Goal: Find specific page/section: Find specific page/section

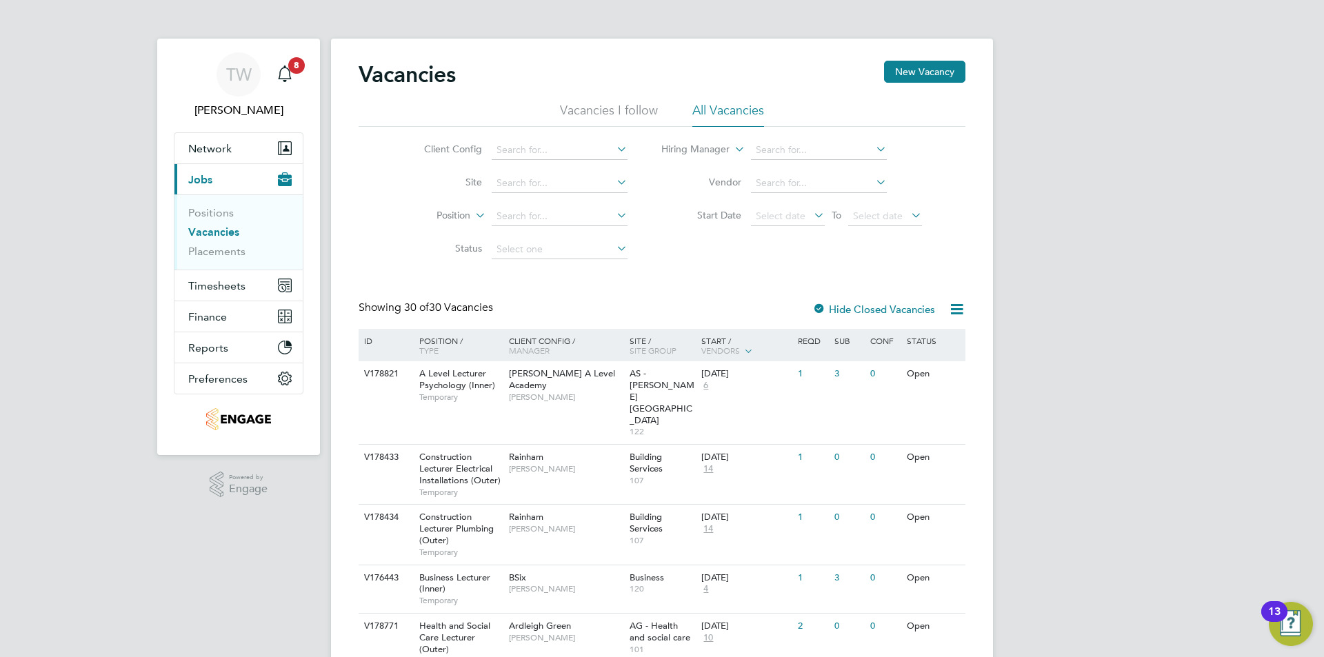
scroll to position [276, 0]
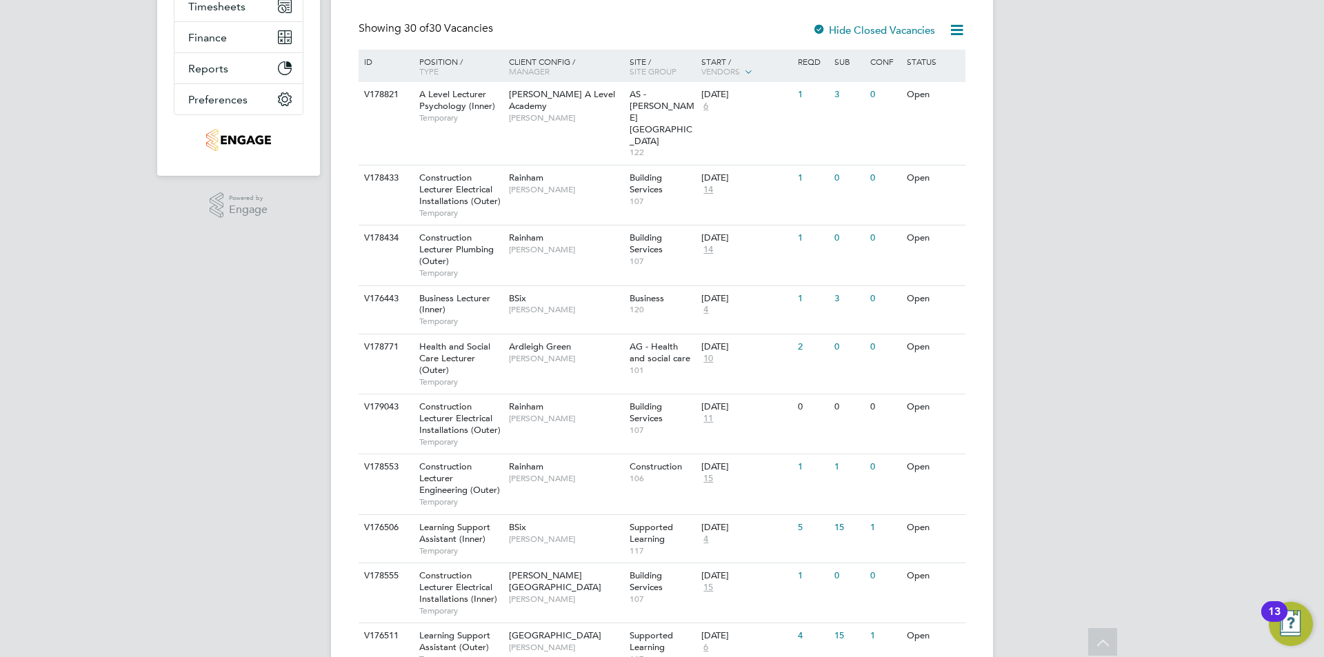
drag, startPoint x: 1100, startPoint y: 279, endPoint x: 1101, endPoint y: 290, distance: 11.8
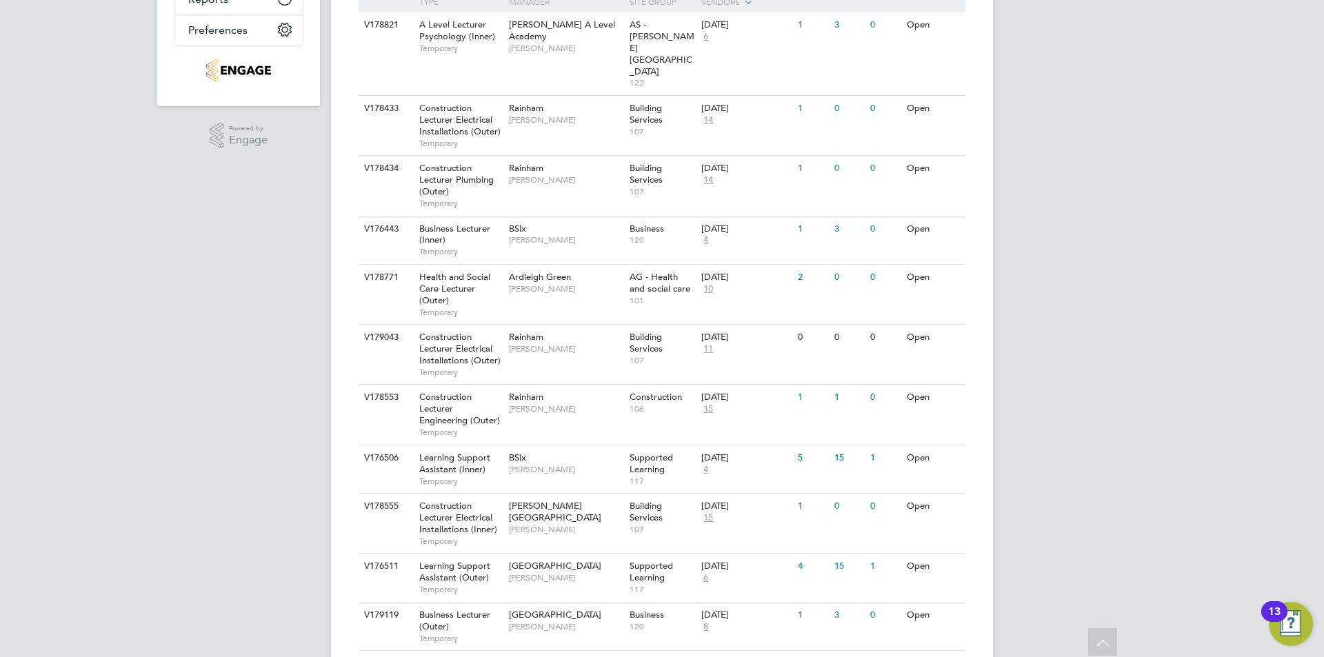
scroll to position [211, 0]
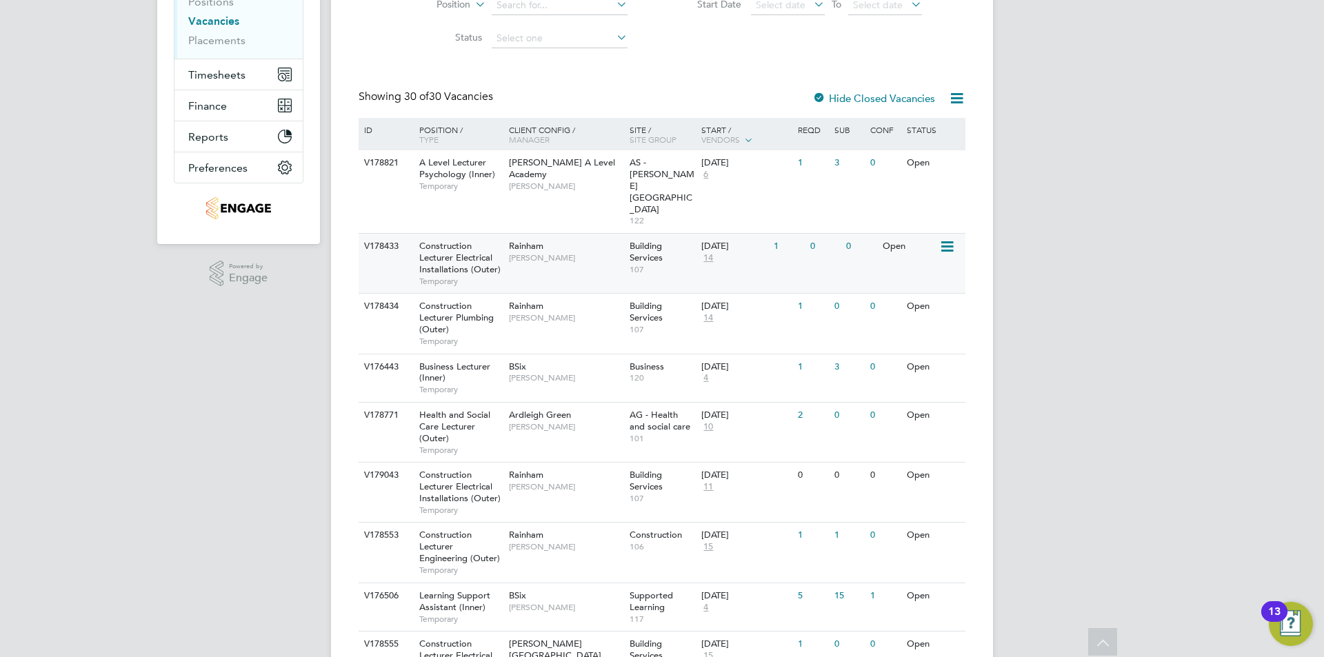
click at [659, 240] on span "Building Services" at bounding box center [646, 251] width 33 height 23
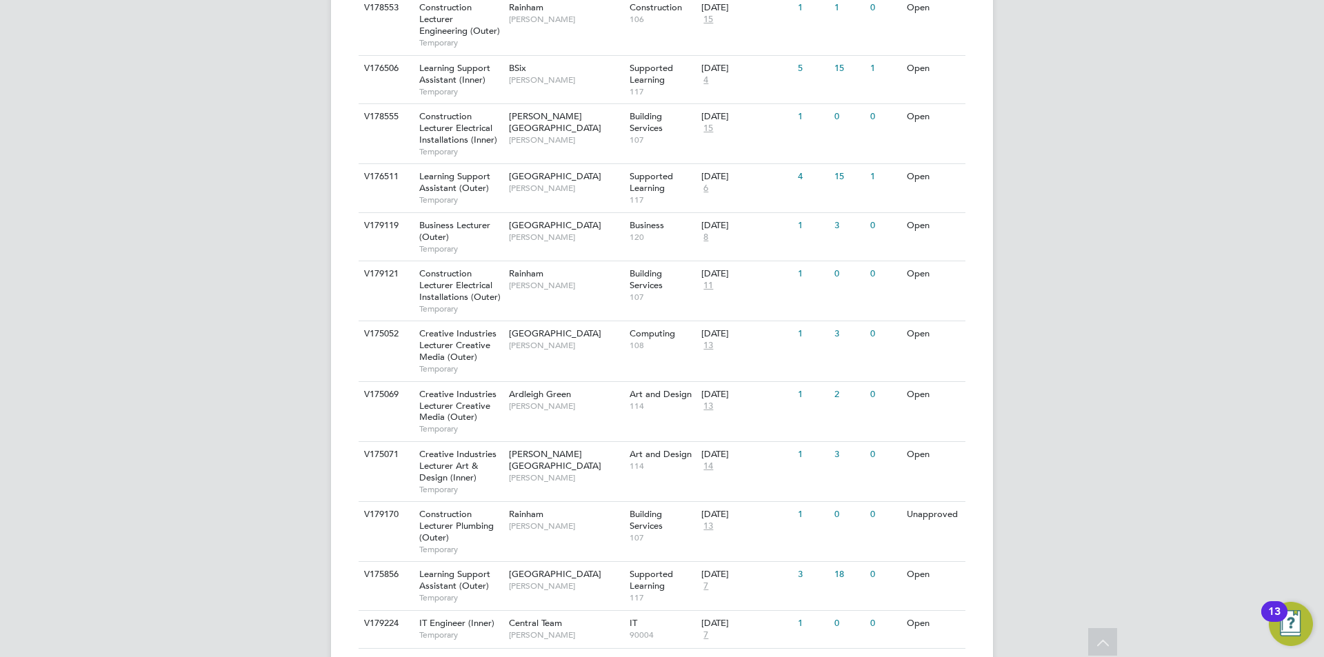
drag, startPoint x: 1246, startPoint y: 252, endPoint x: 1230, endPoint y: 325, distance: 75.0
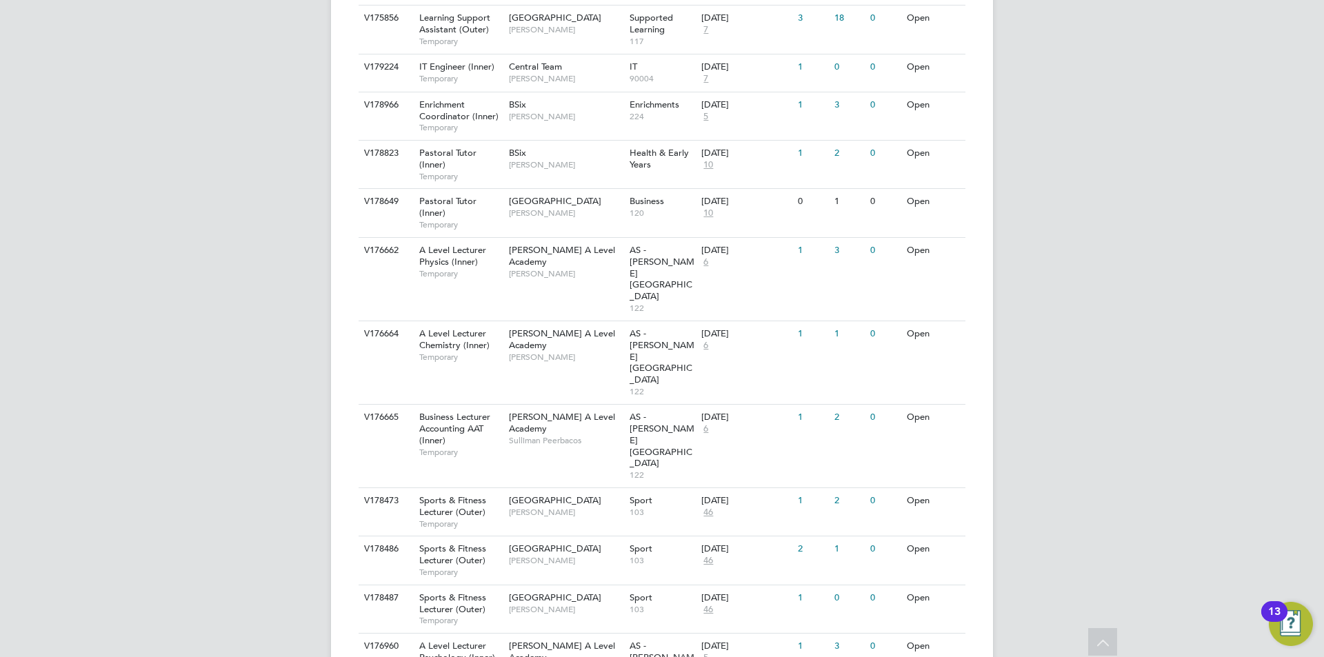
drag, startPoint x: 1217, startPoint y: 349, endPoint x: 1196, endPoint y: 314, distance: 40.8
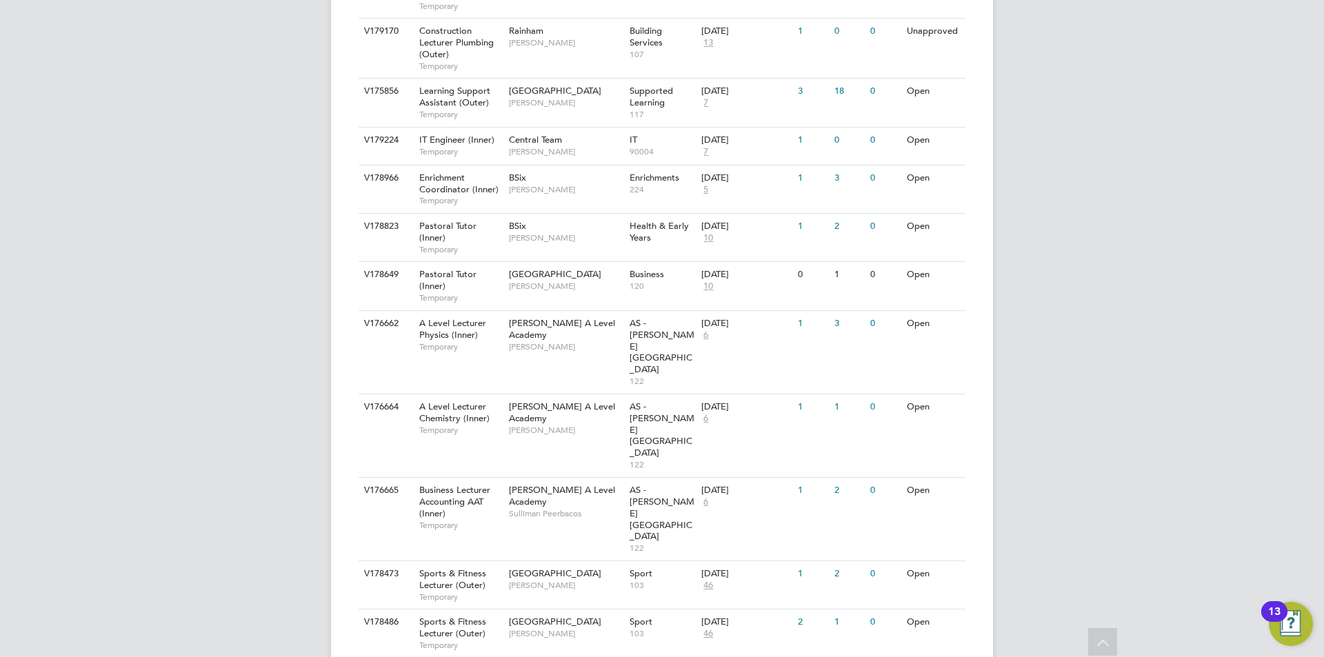
drag, startPoint x: 1168, startPoint y: 357, endPoint x: 1168, endPoint y: 321, distance: 35.9
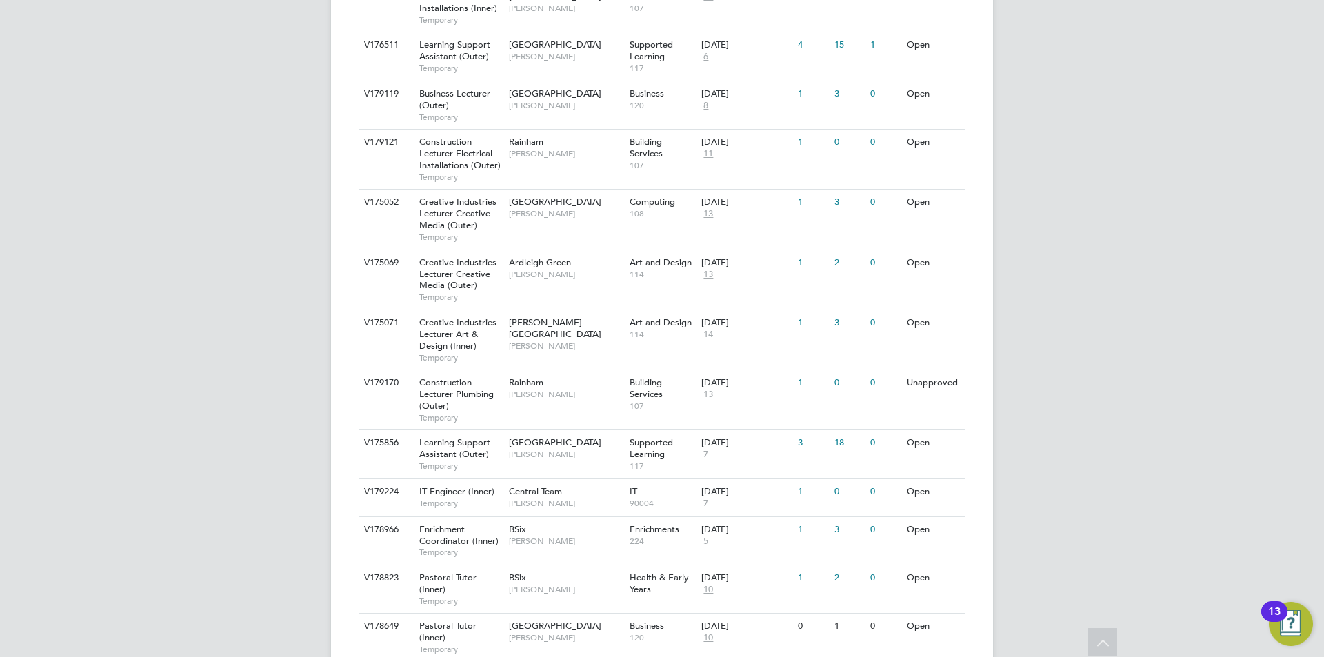
drag, startPoint x: 1157, startPoint y: 372, endPoint x: 1159, endPoint y: 314, distance: 58.0
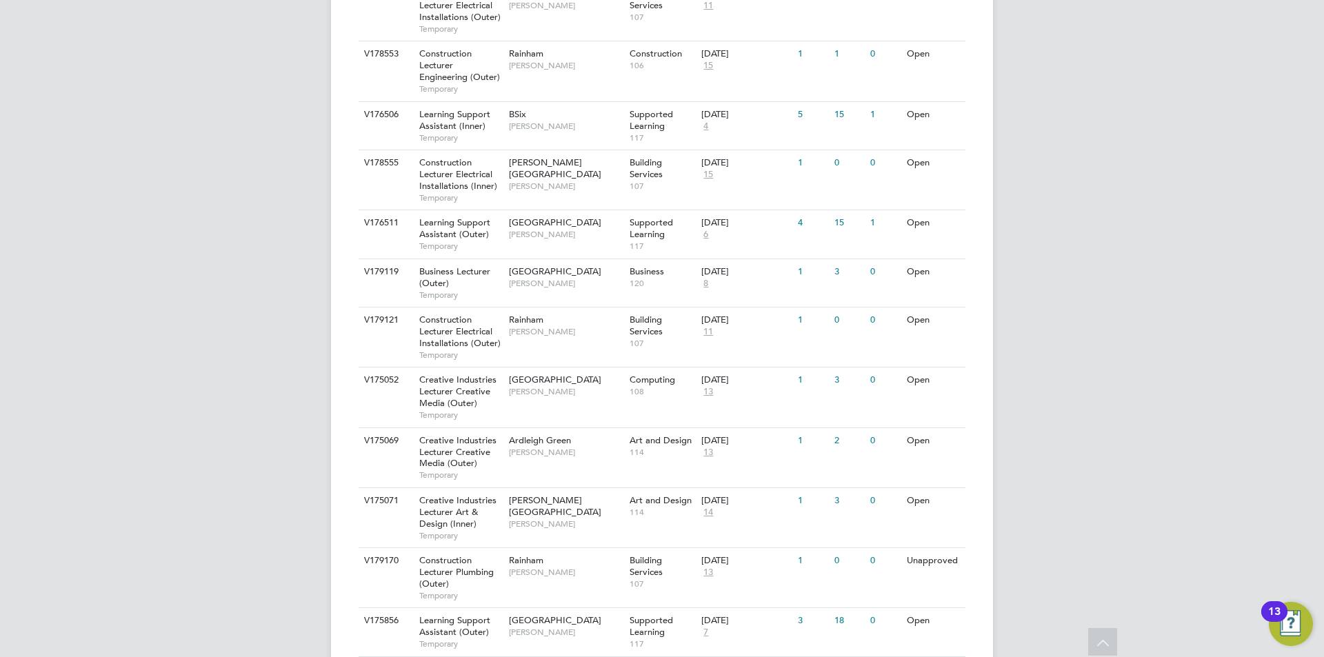
drag, startPoint x: 1156, startPoint y: 308, endPoint x: 1156, endPoint y: 279, distance: 29.0
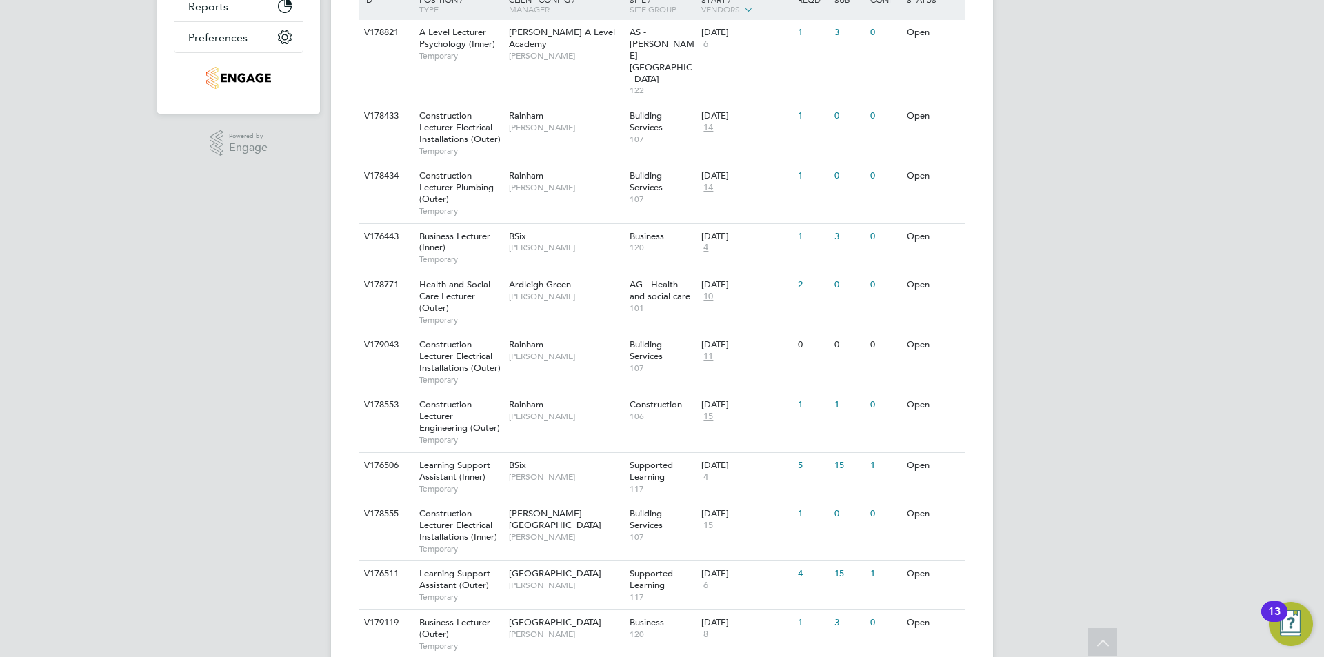
drag, startPoint x: 1136, startPoint y: 335, endPoint x: 1137, endPoint y: 281, distance: 53.1
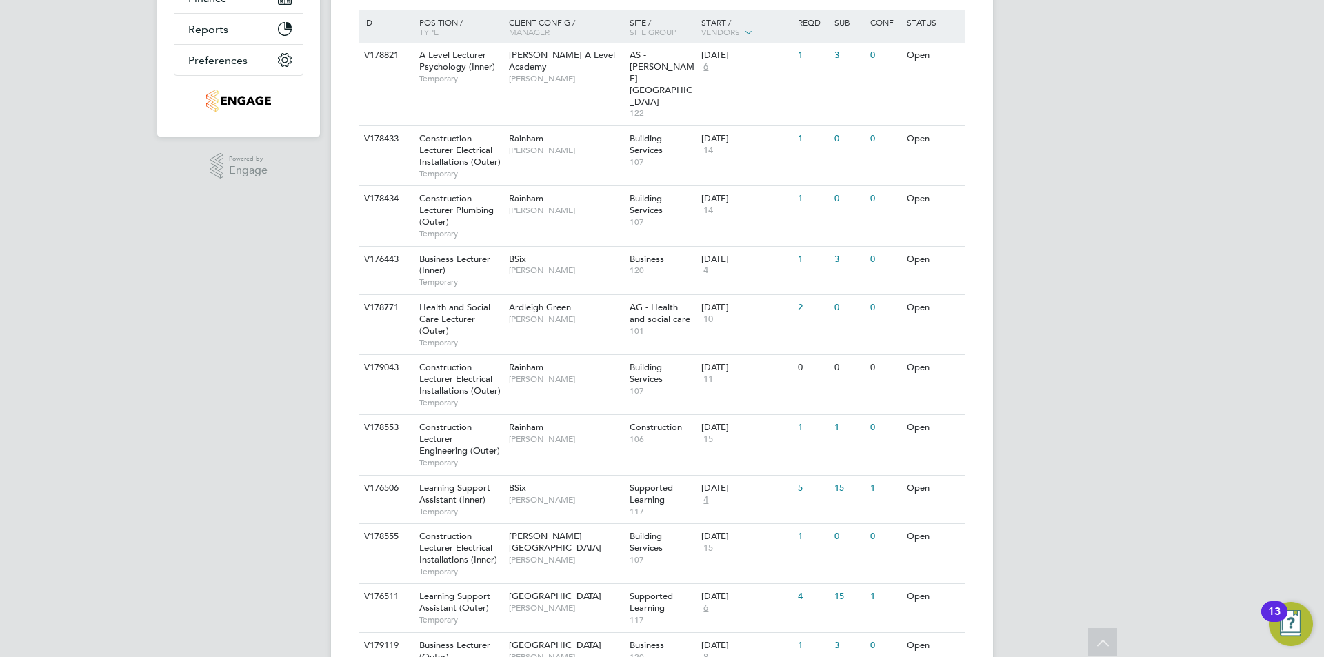
scroll to position [315, 0]
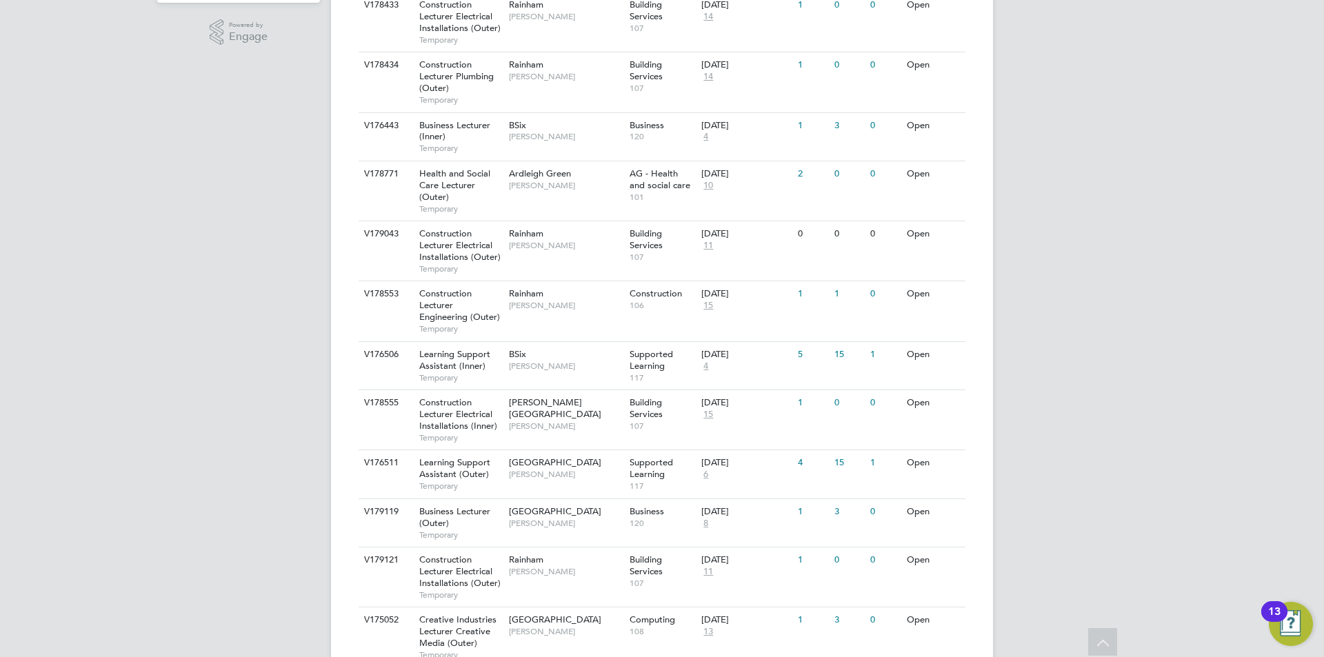
scroll to position [521, 0]
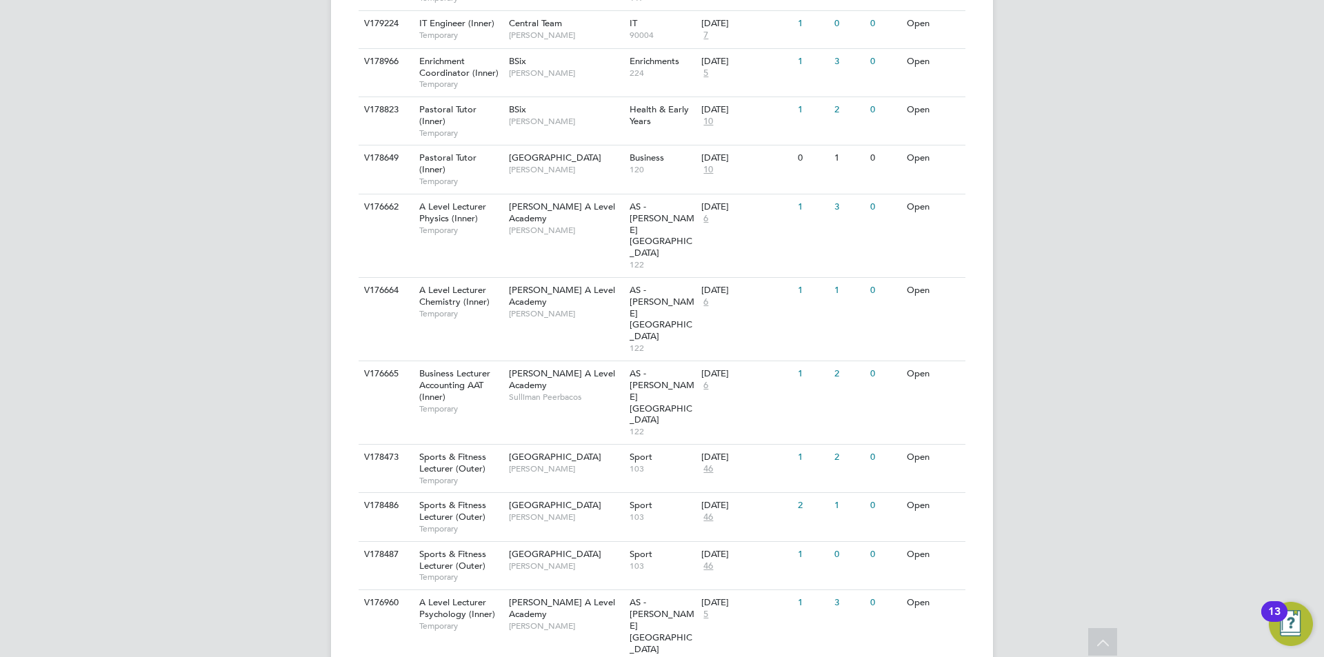
drag, startPoint x: 1057, startPoint y: 208, endPoint x: 1046, endPoint y: 333, distance: 125.3
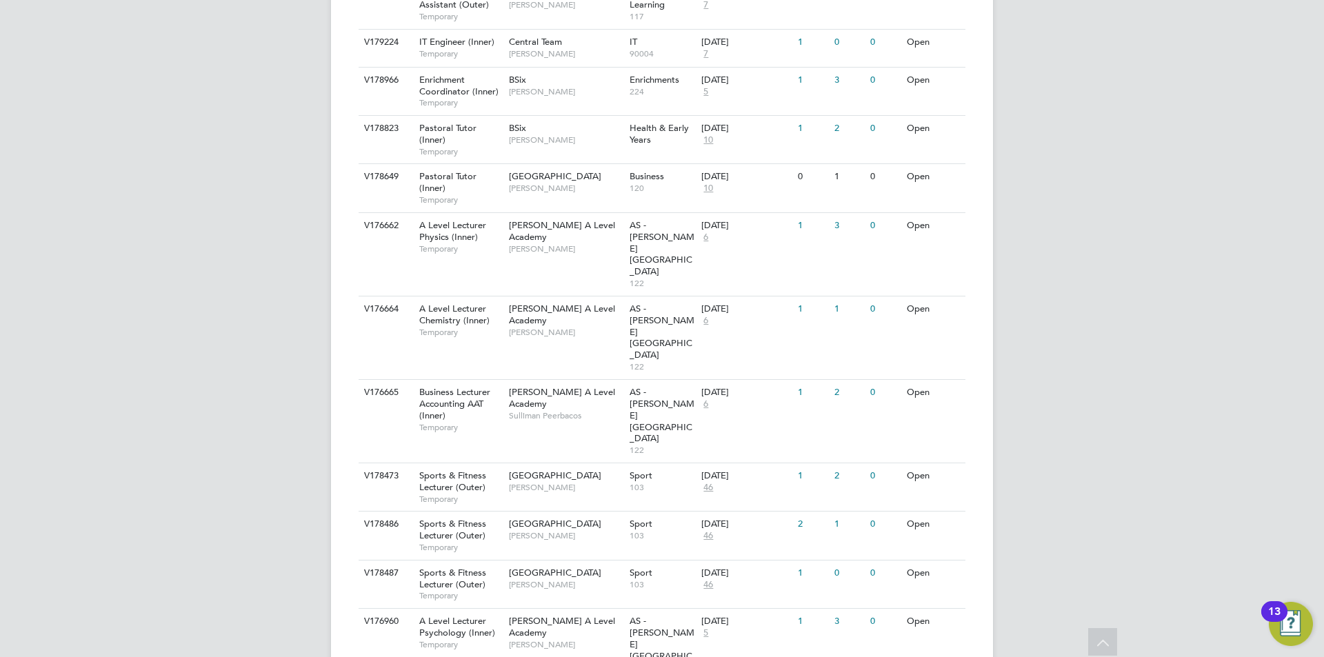
drag, startPoint x: 1046, startPoint y: 311, endPoint x: 1045, endPoint y: 293, distance: 17.9
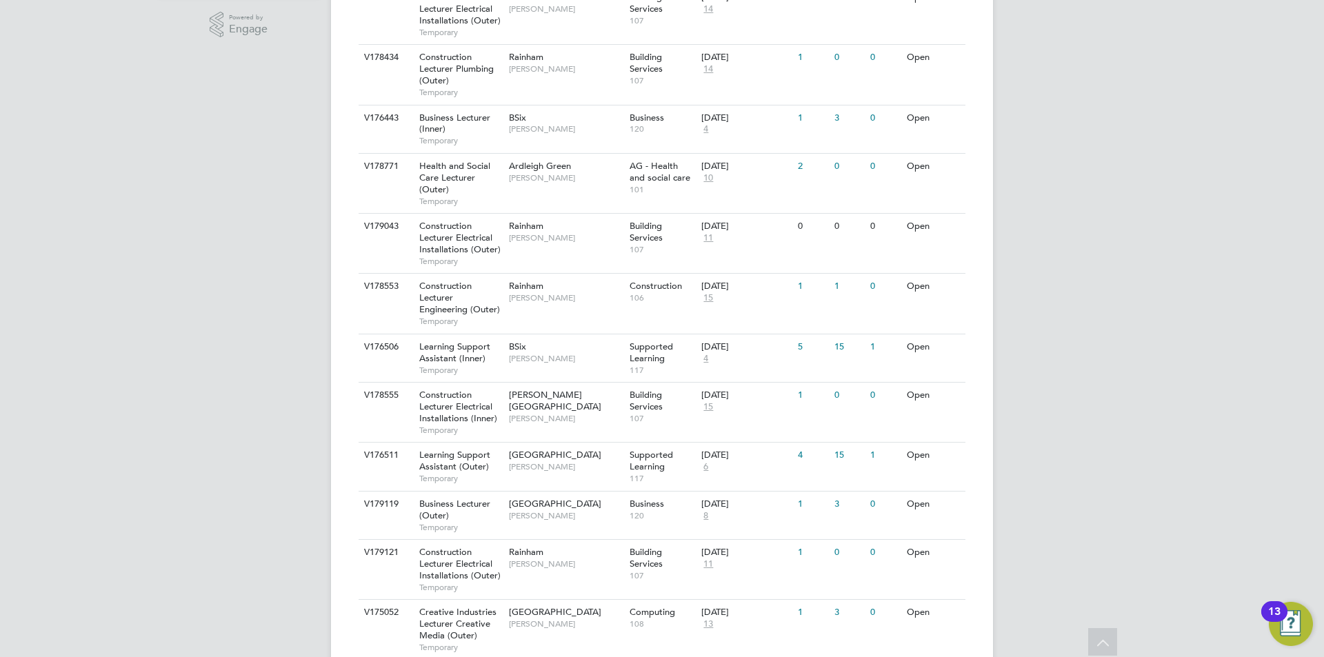
drag, startPoint x: 1051, startPoint y: 381, endPoint x: 1046, endPoint y: 264, distance: 117.3
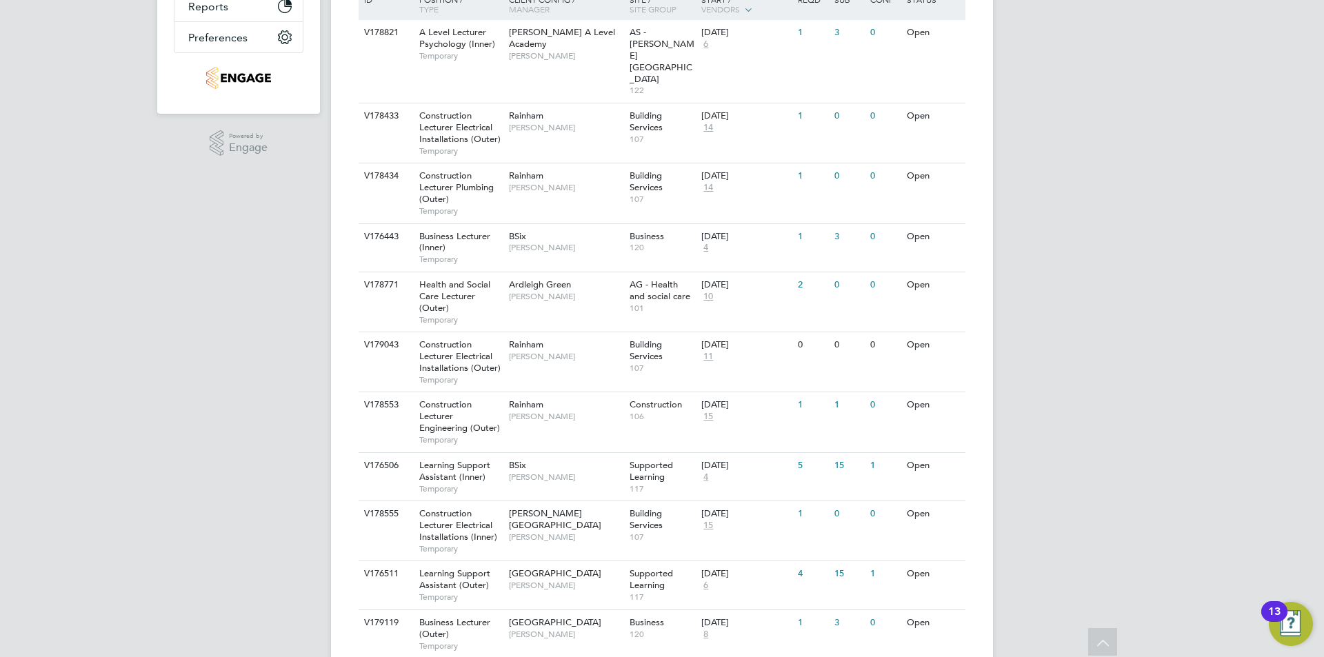
scroll to position [297, 0]
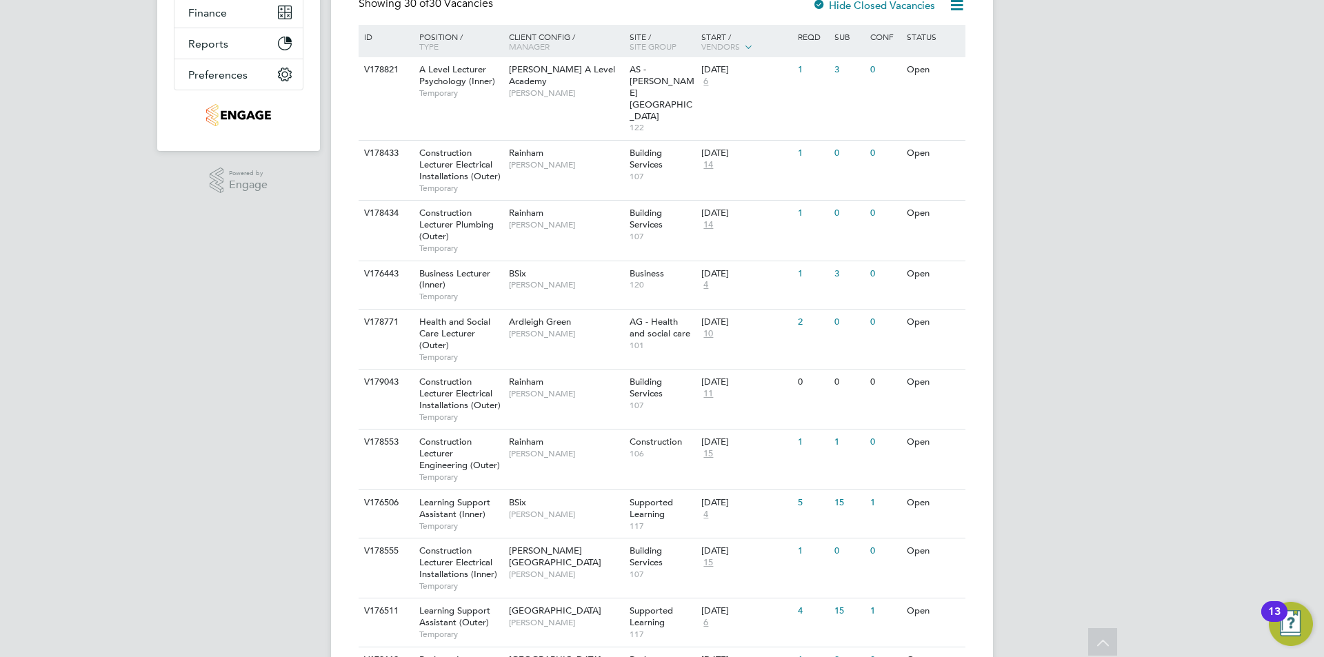
drag, startPoint x: 1058, startPoint y: 251, endPoint x: 1066, endPoint y: 206, distance: 45.5
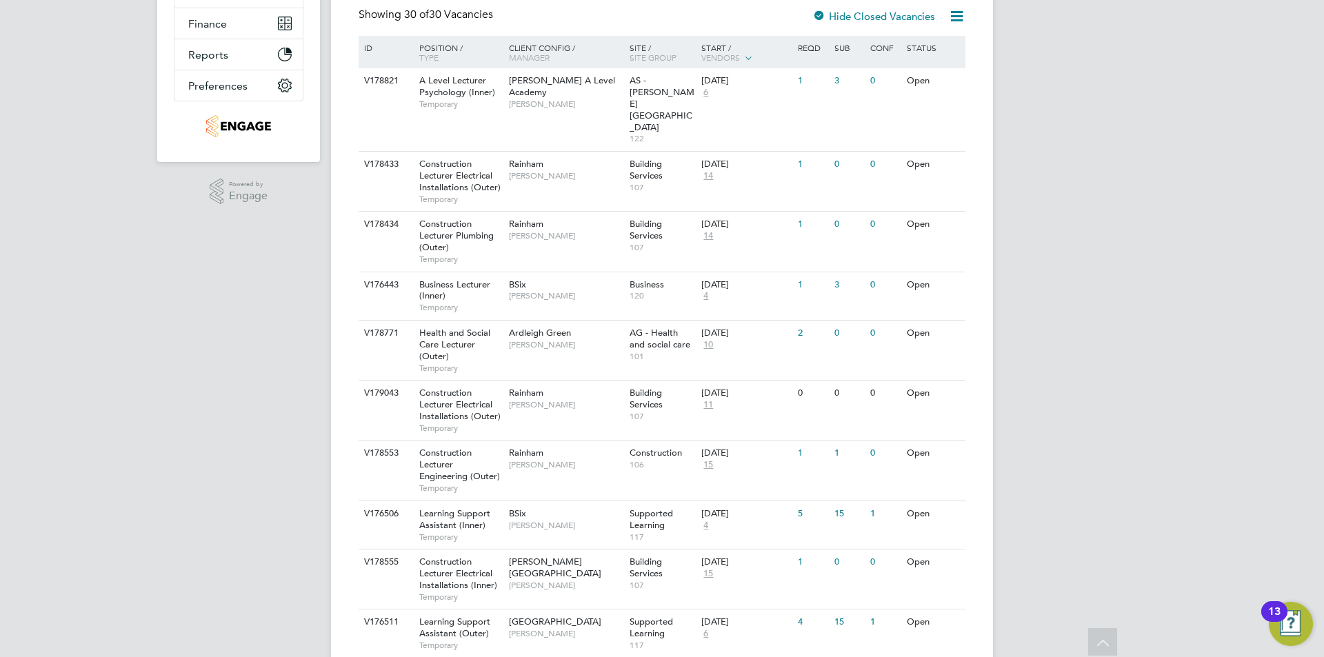
scroll to position [284, 0]
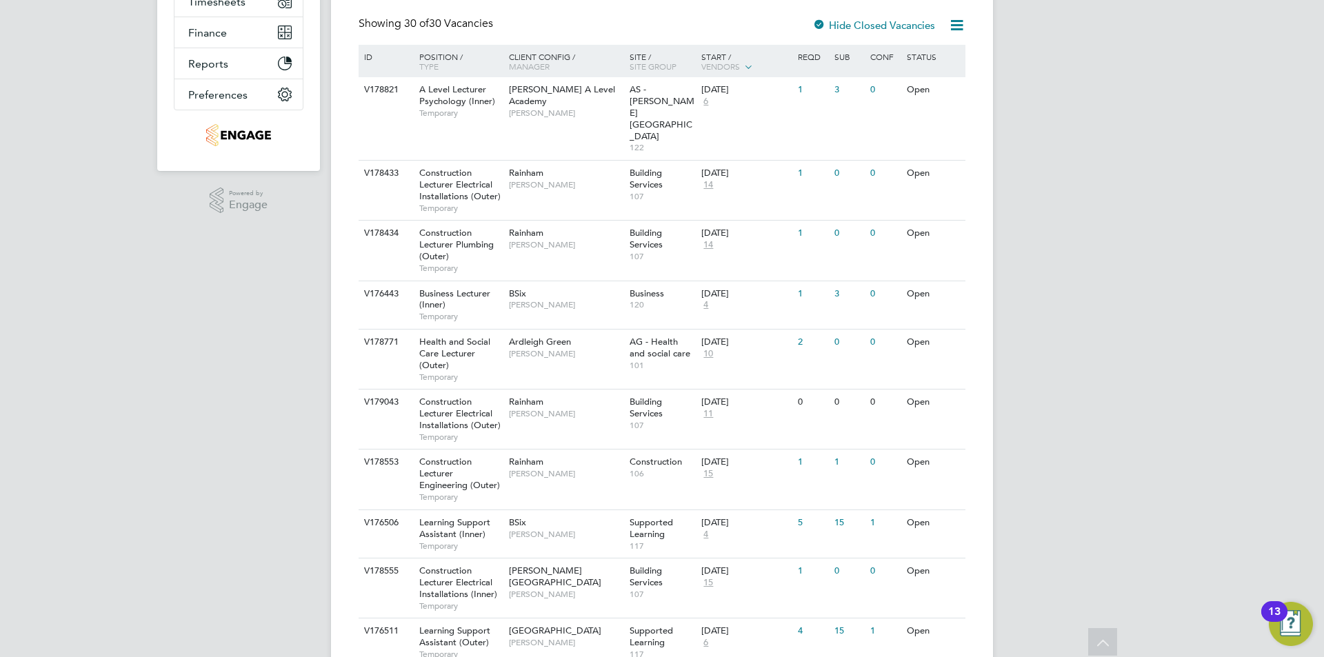
drag, startPoint x: 1066, startPoint y: 274, endPoint x: 1072, endPoint y: 251, distance: 23.6
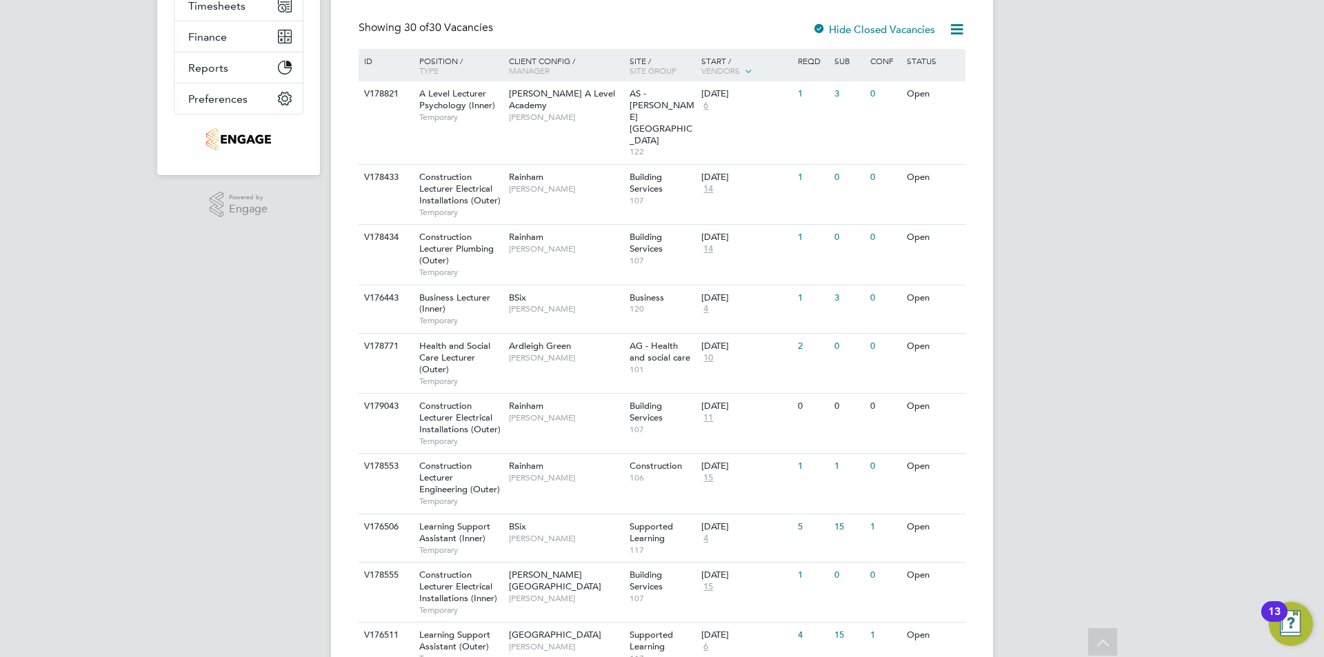
scroll to position [277, 0]
drag, startPoint x: 1071, startPoint y: 238, endPoint x: 1071, endPoint y: 221, distance: 16.6
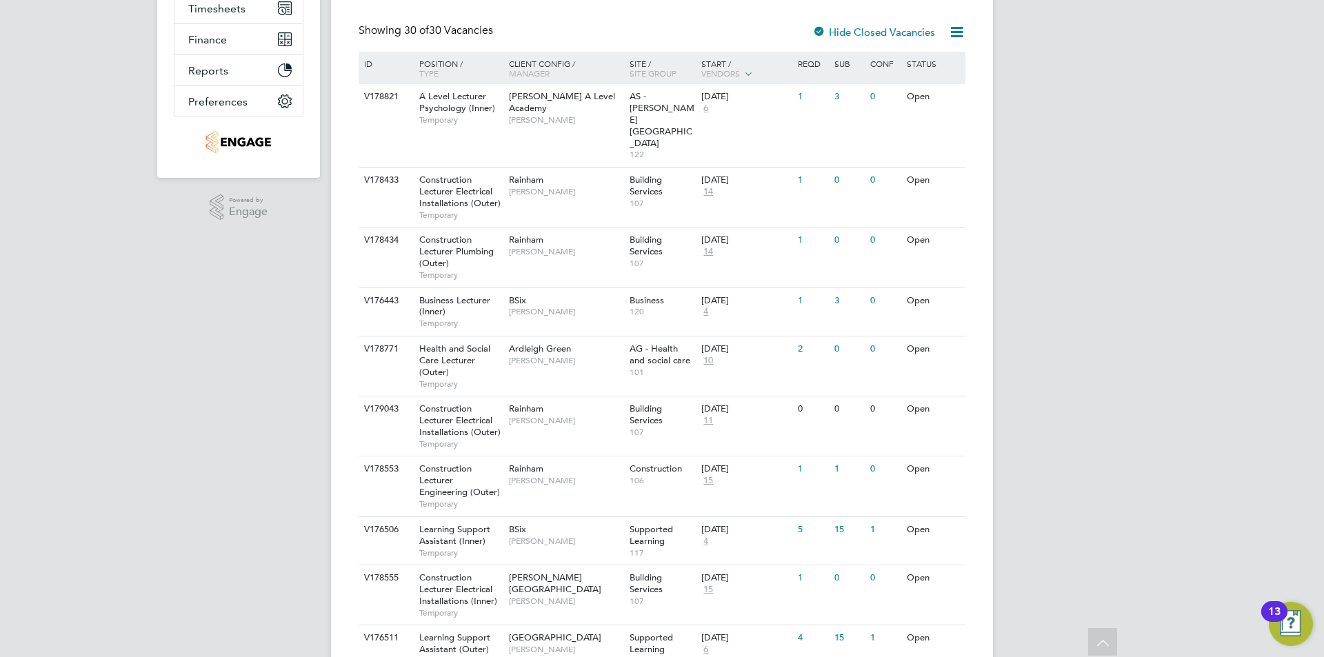
scroll to position [346, 0]
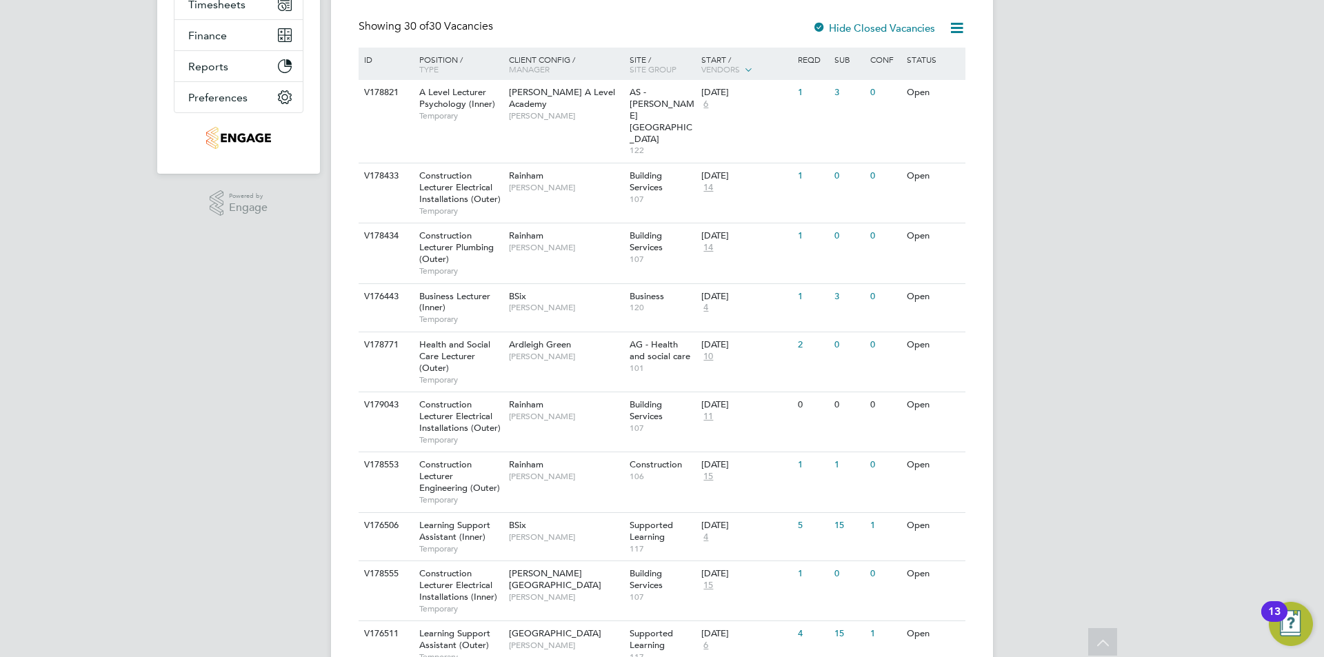
drag, startPoint x: 1059, startPoint y: 228, endPoint x: 1060, endPoint y: 282, distance: 53.8
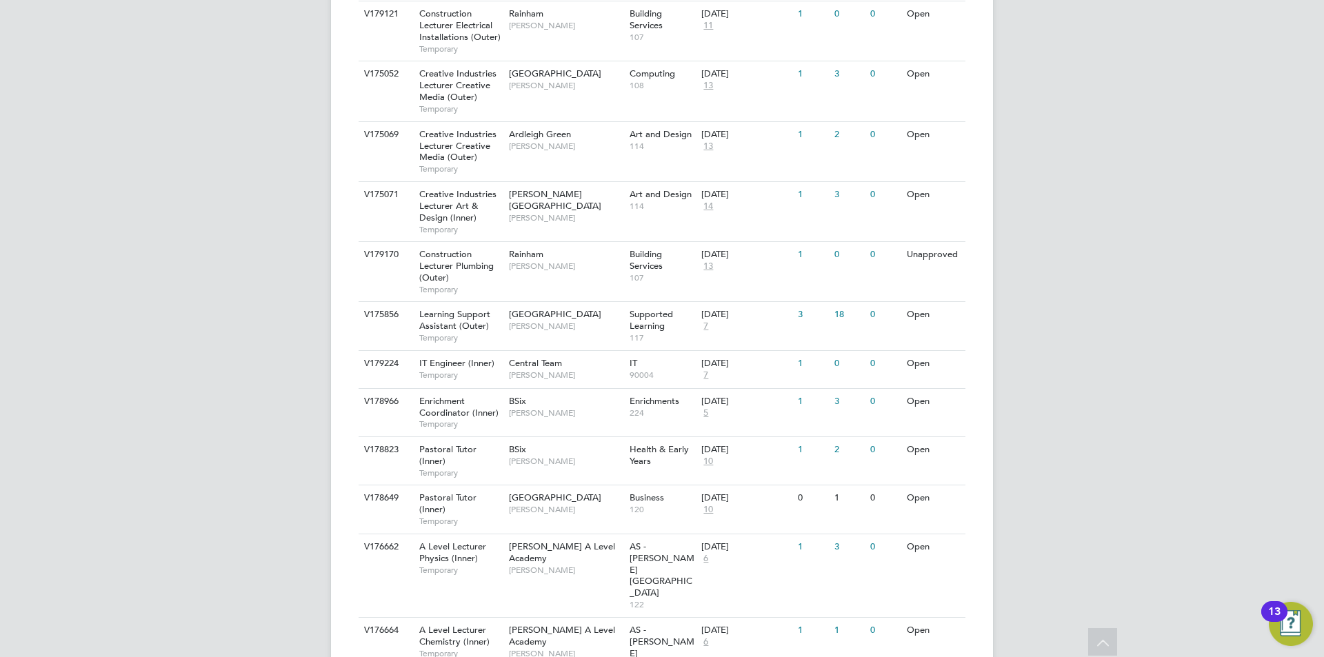
drag, startPoint x: 1084, startPoint y: 149, endPoint x: 1077, endPoint y: 191, distance: 42.6
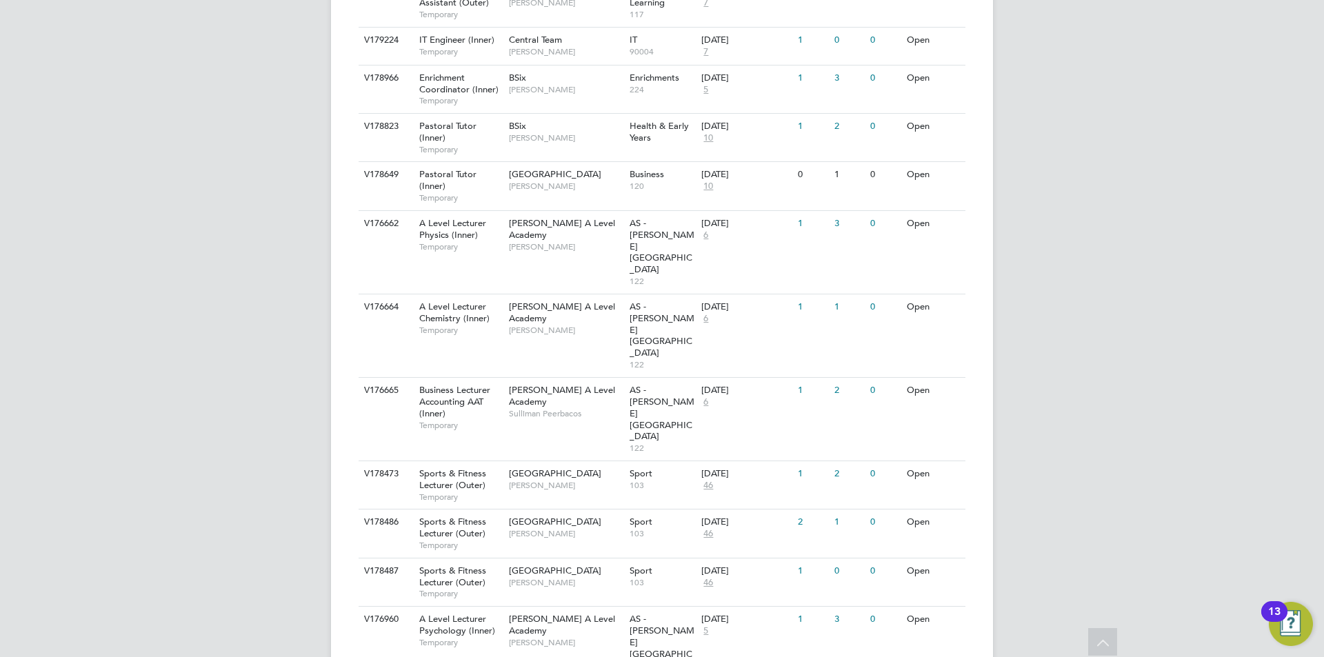
scroll to position [1339, 0]
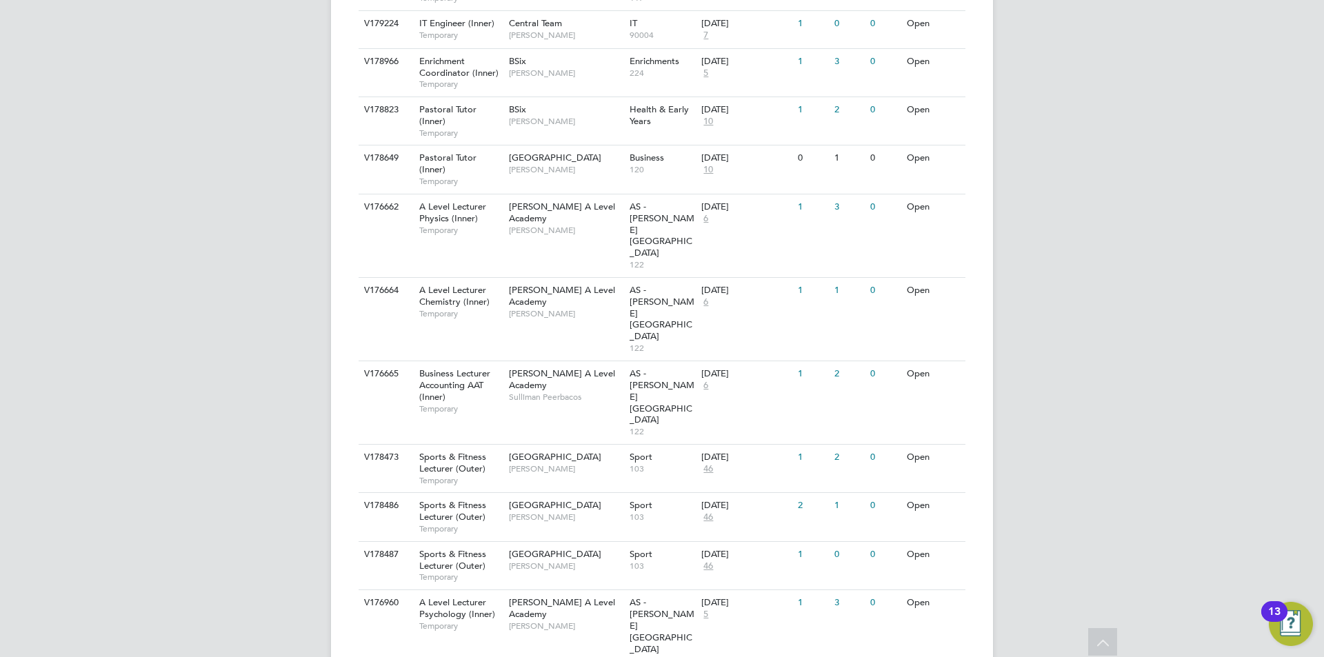
drag, startPoint x: 1077, startPoint y: 220, endPoint x: 1071, endPoint y: 266, distance: 46.6
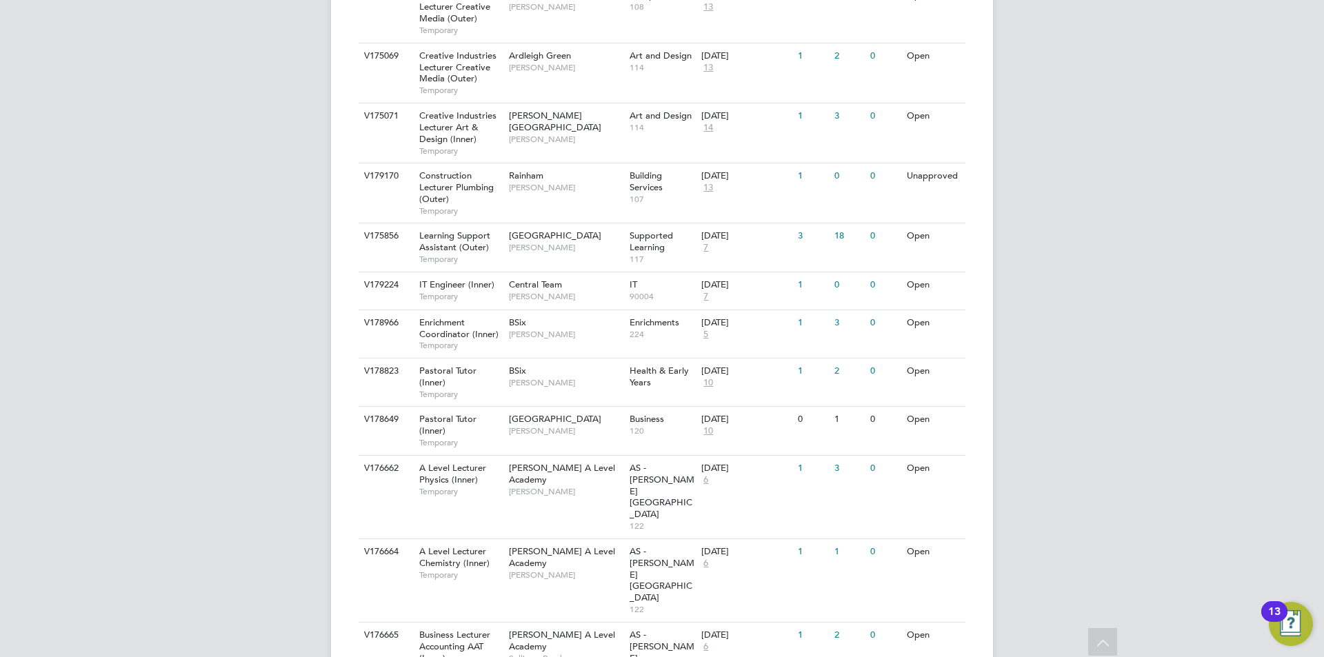
scroll to position [1060, 0]
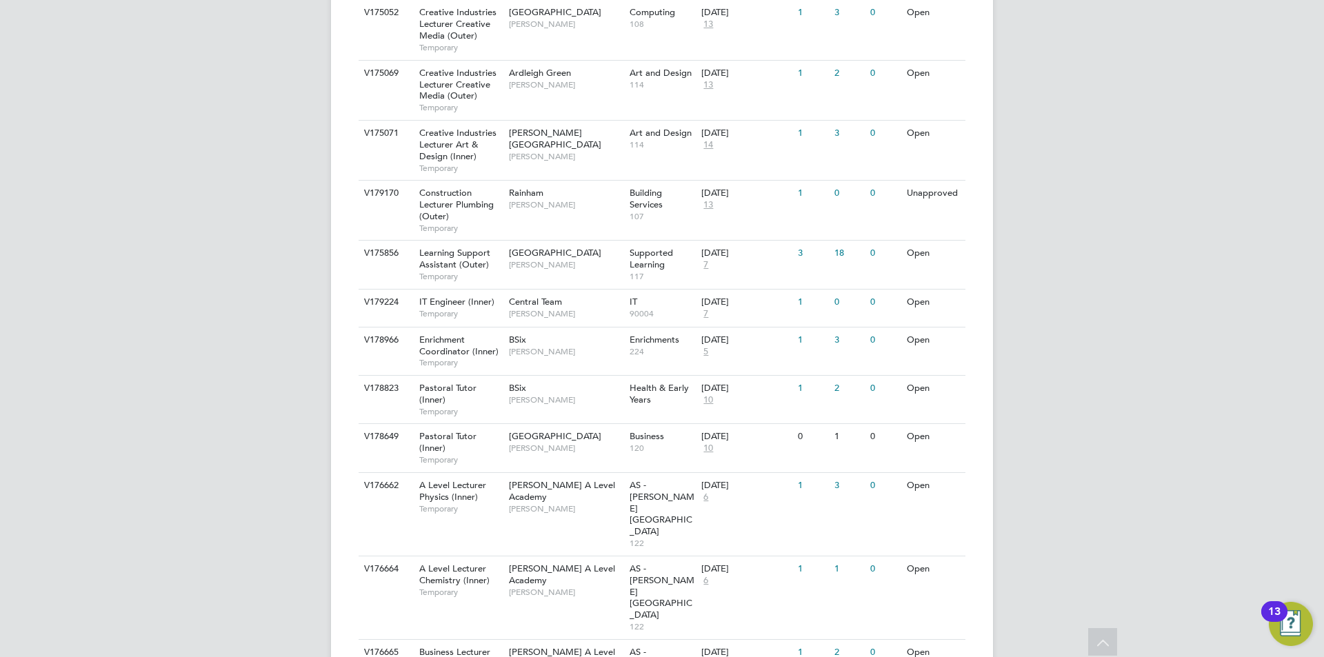
drag, startPoint x: 1067, startPoint y: 323, endPoint x: 1073, endPoint y: 272, distance: 50.7
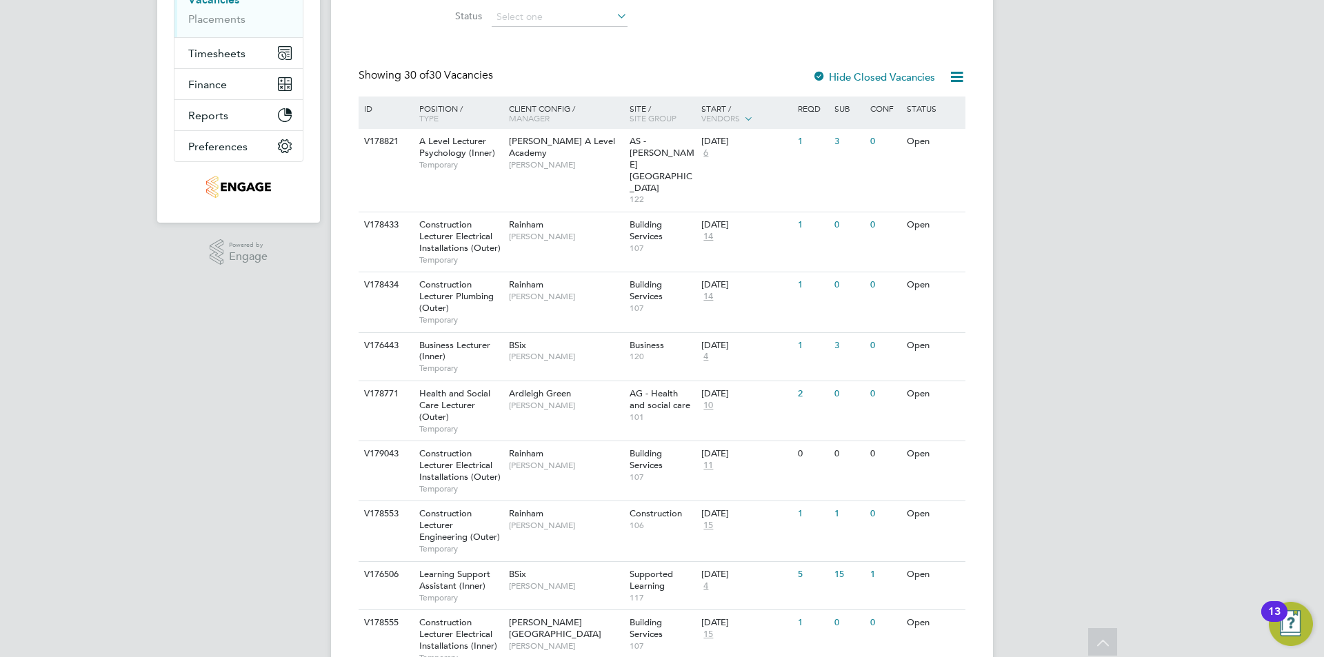
scroll to position [163, 0]
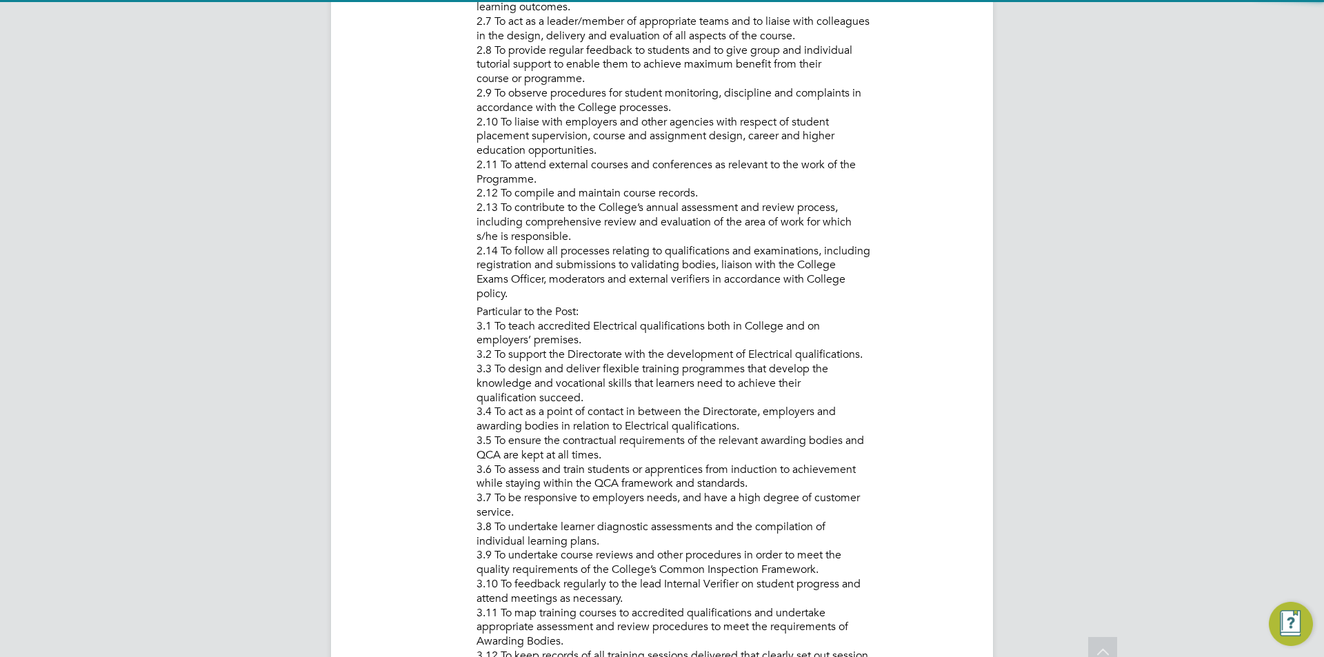
drag, startPoint x: 1173, startPoint y: 246, endPoint x: 1145, endPoint y: 395, distance: 151.5
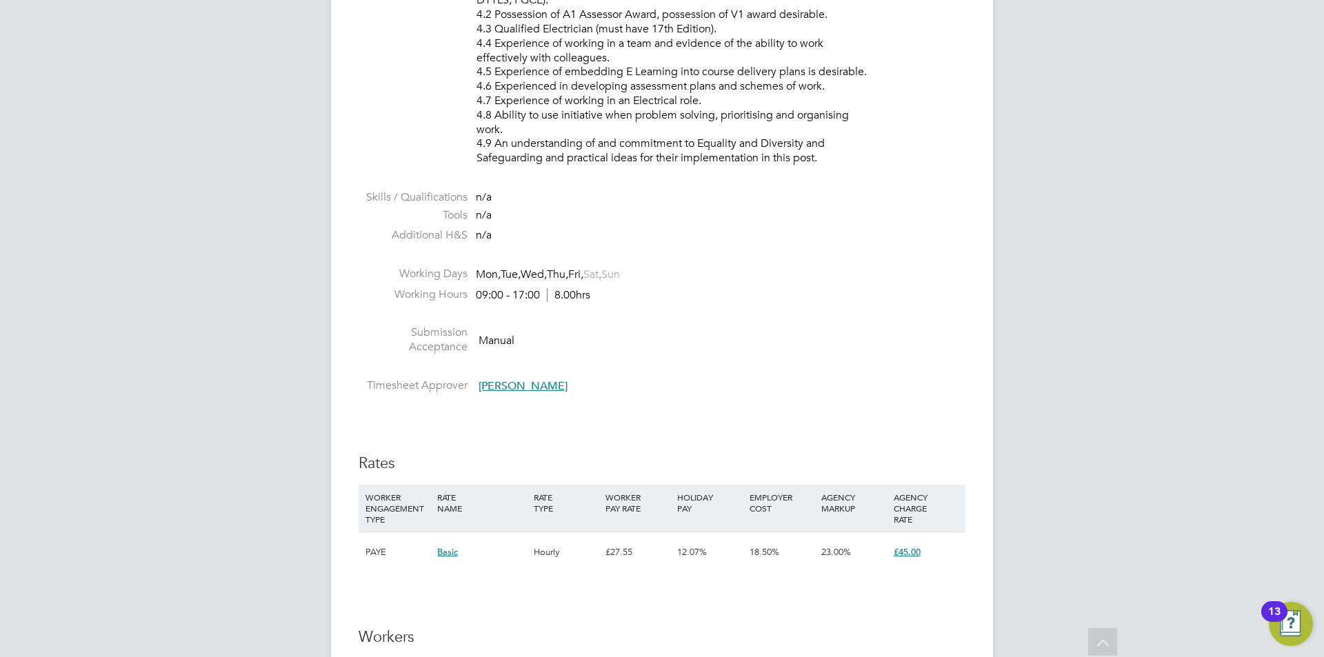
drag, startPoint x: 1093, startPoint y: 270, endPoint x: 1080, endPoint y: 386, distance: 116.0
